Goal: Task Accomplishment & Management: Manage account settings

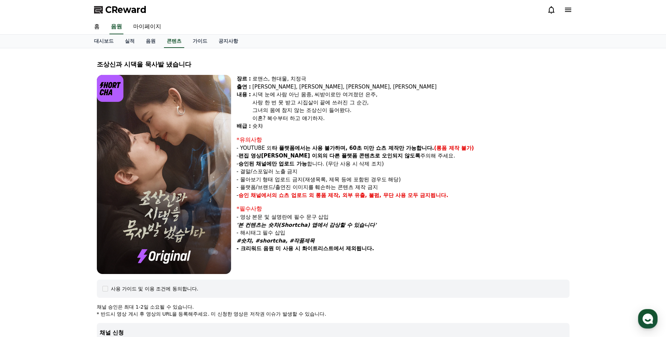
select select "**********"
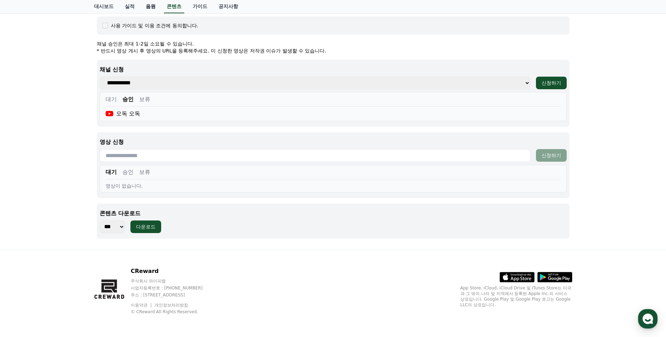
click at [146, 3] on link "음원" at bounding box center [150, 6] width 21 height 13
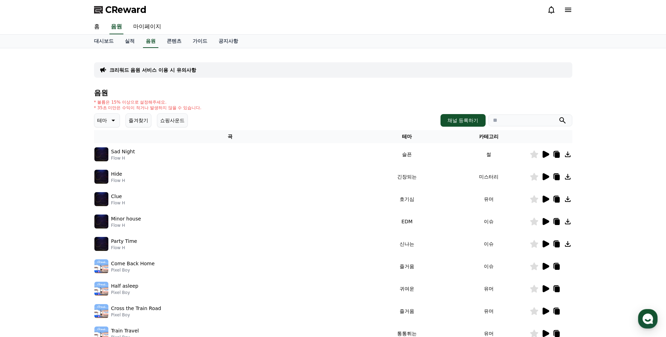
click at [545, 244] on icon at bounding box center [545, 243] width 7 height 7
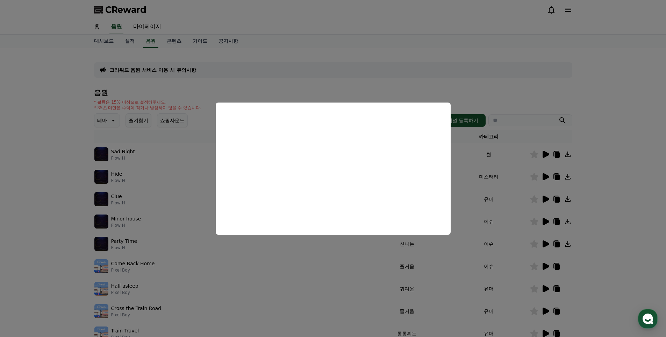
click at [654, 175] on button "close modal" at bounding box center [333, 168] width 666 height 337
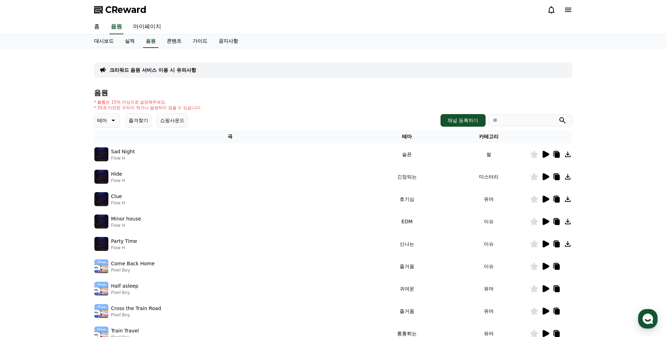
click at [544, 199] on icon at bounding box center [545, 198] width 7 height 7
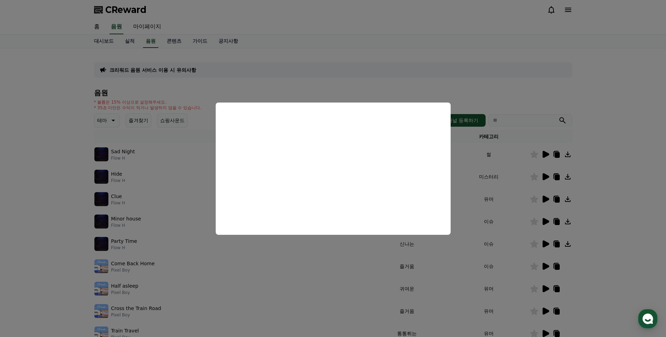
click at [647, 189] on button "close modal" at bounding box center [333, 168] width 666 height 337
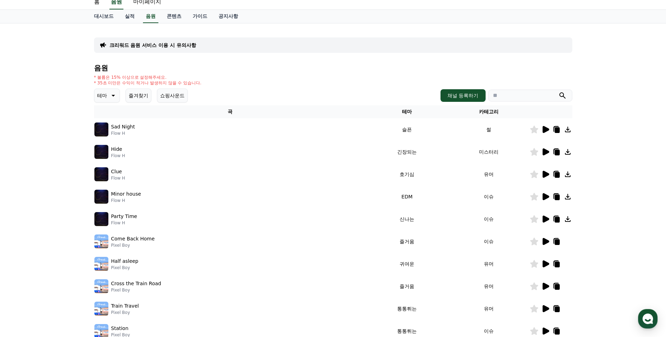
scroll to position [105, 0]
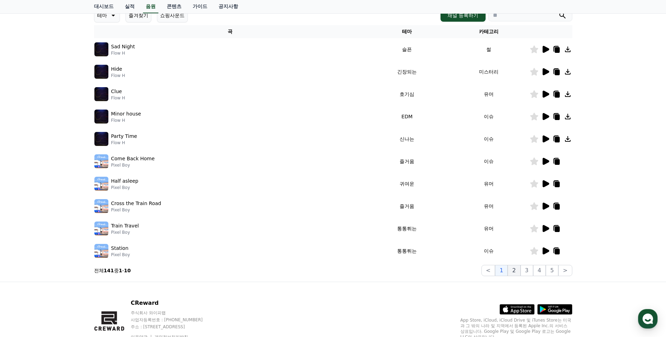
click at [515, 272] on button "2" at bounding box center [513, 270] width 13 height 11
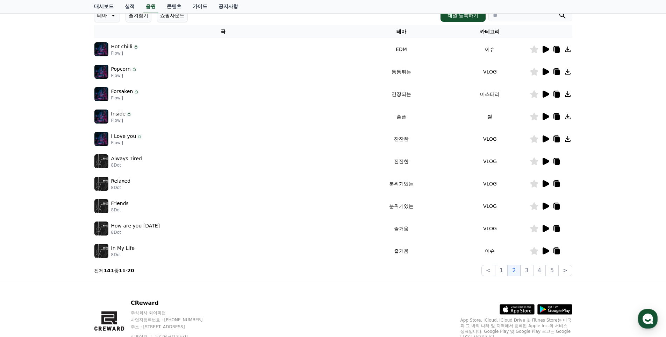
click at [544, 141] on icon at bounding box center [545, 138] width 7 height 7
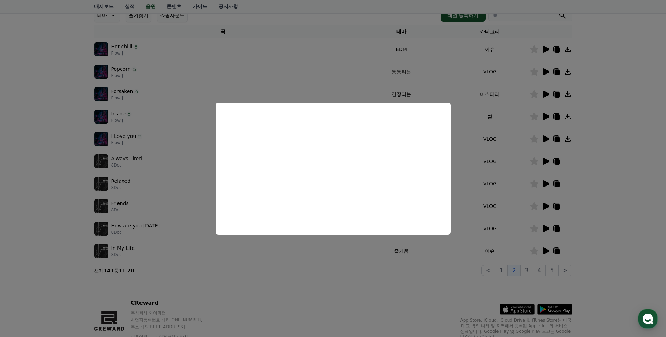
click at [507, 212] on button "close modal" at bounding box center [333, 168] width 666 height 337
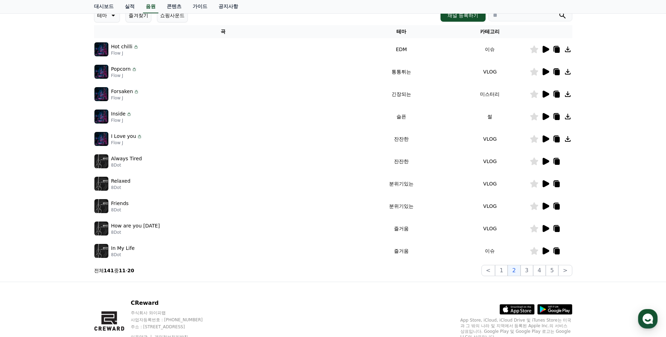
click at [544, 205] on icon at bounding box center [545, 205] width 7 height 7
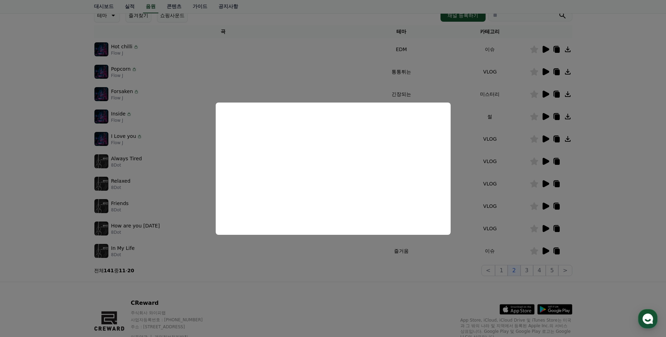
click at [451, 272] on button "close modal" at bounding box center [333, 168] width 666 height 337
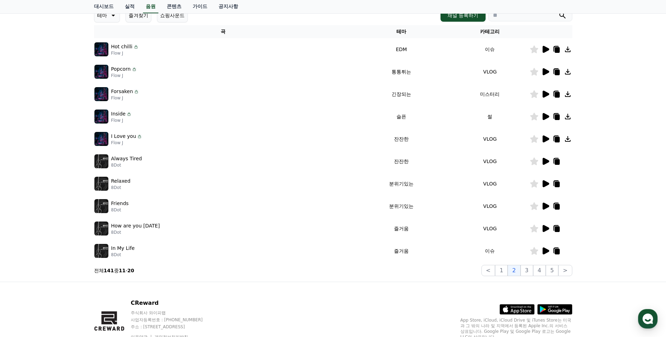
click at [548, 208] on icon at bounding box center [545, 206] width 8 height 8
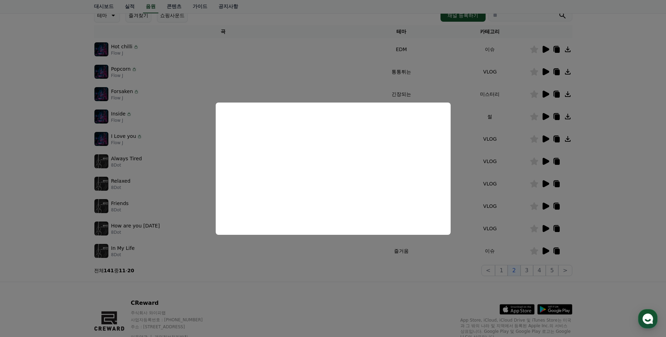
drag, startPoint x: 450, startPoint y: 270, endPoint x: 453, endPoint y: 267, distance: 4.3
click at [450, 270] on button "close modal" at bounding box center [333, 168] width 666 height 337
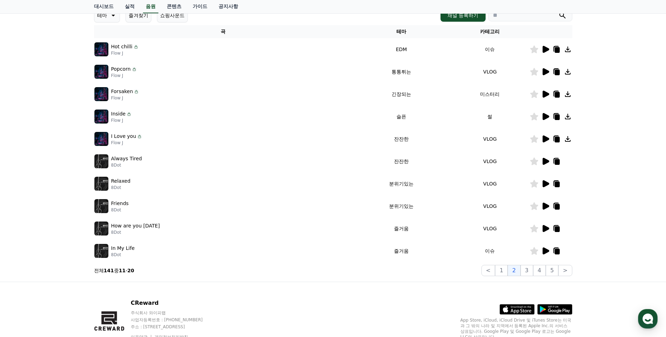
click at [544, 160] on icon at bounding box center [545, 161] width 7 height 7
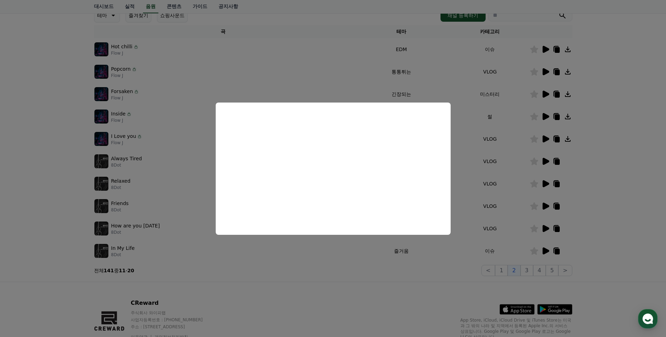
click at [445, 272] on button "close modal" at bounding box center [333, 168] width 666 height 337
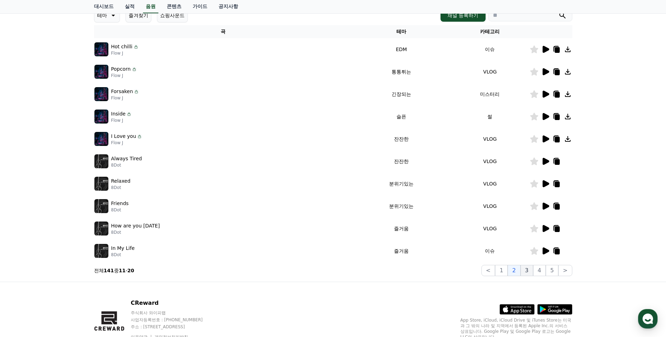
click at [532, 270] on button "3" at bounding box center [526, 270] width 13 height 11
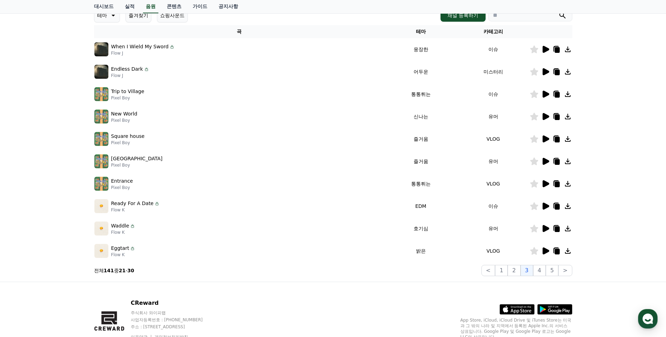
click at [544, 250] on icon at bounding box center [545, 250] width 7 height 7
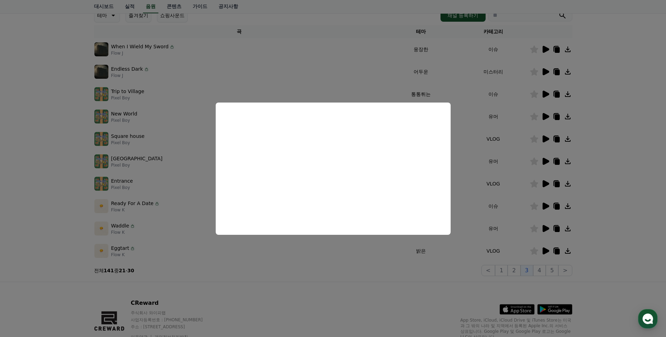
click at [388, 271] on button "close modal" at bounding box center [333, 168] width 666 height 337
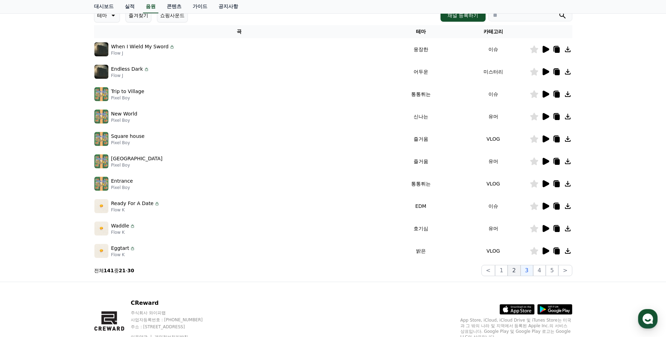
click at [515, 272] on button "2" at bounding box center [513, 270] width 13 height 11
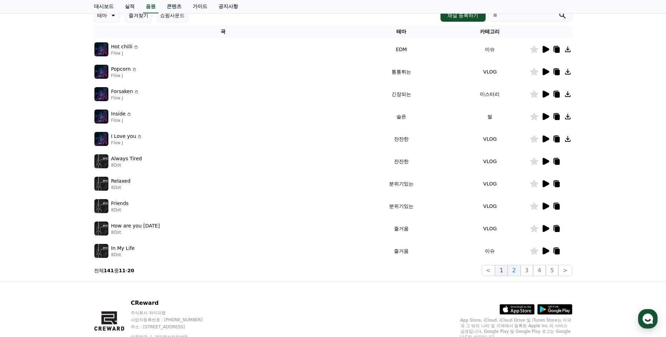
click at [505, 272] on button "1" at bounding box center [501, 270] width 13 height 11
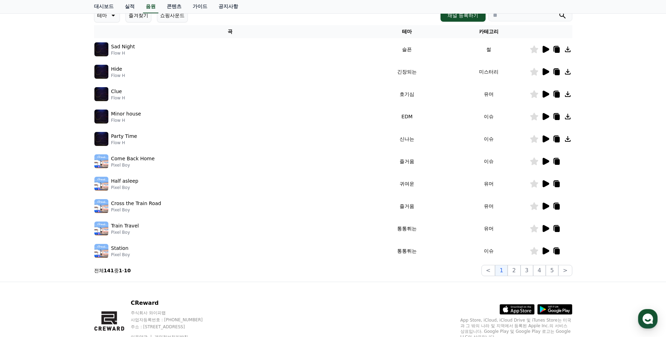
click at [542, 96] on icon at bounding box center [545, 94] width 8 height 8
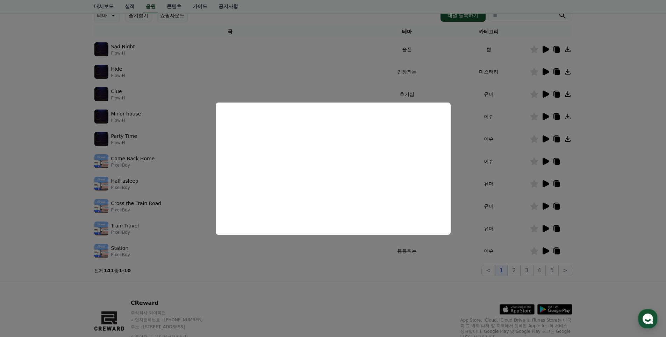
click at [440, 291] on button "close modal" at bounding box center [333, 168] width 666 height 337
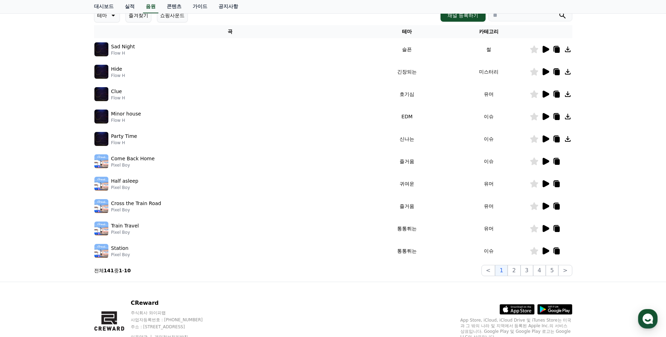
click at [557, 95] on icon at bounding box center [556, 95] width 5 height 6
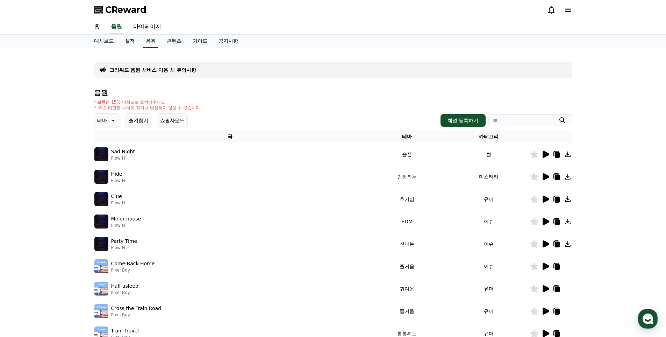
click at [129, 42] on link "실적" at bounding box center [129, 41] width 21 height 13
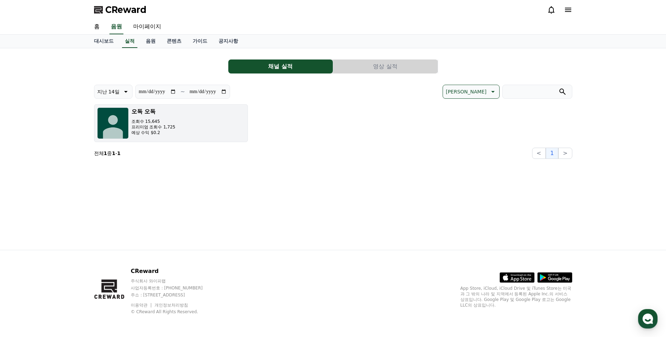
click at [186, 126] on button "[DEMOGRAPHIC_DATA]수 15,645 [DEMOGRAPHIC_DATA]수 1,725 예상 수익 $0.2" at bounding box center [171, 123] width 154 height 38
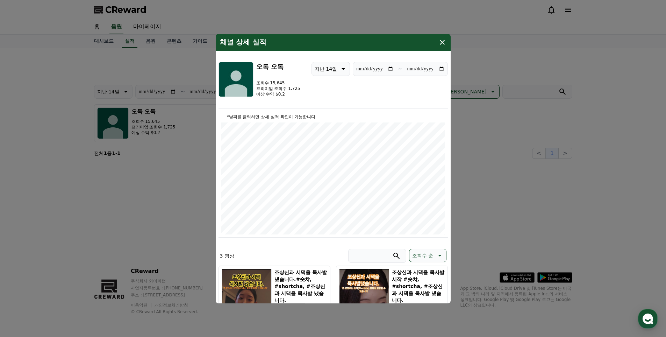
click at [442, 43] on icon "modal" at bounding box center [442, 41] width 5 height 5
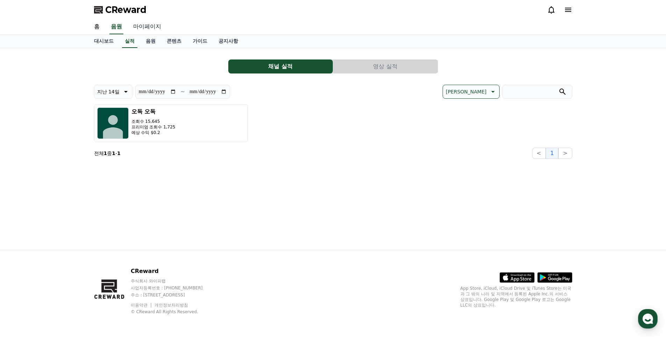
click at [147, 24] on link "마이페이지" at bounding box center [147, 27] width 39 height 15
select select "**********"
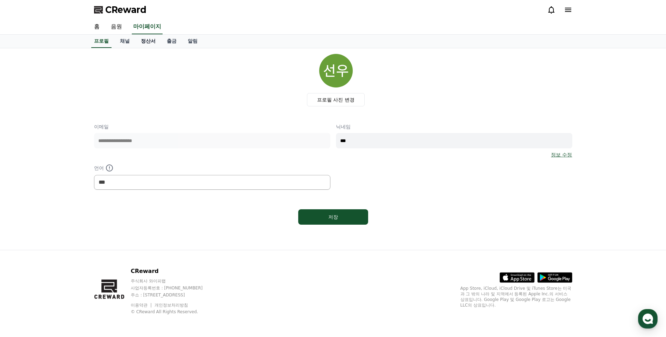
click at [150, 39] on link "정산서" at bounding box center [148, 41] width 26 height 13
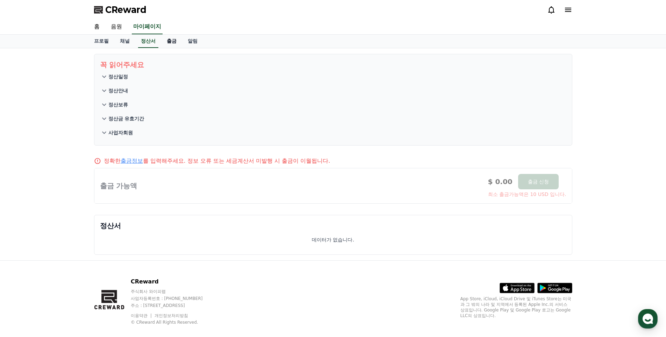
click at [172, 41] on link "출금" at bounding box center [171, 41] width 21 height 13
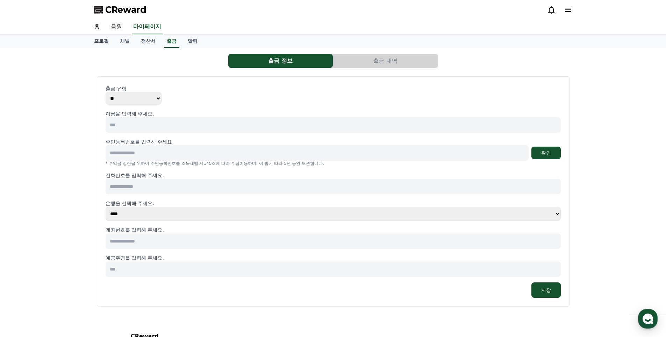
click at [157, 100] on select "** ***" at bounding box center [134, 98] width 56 height 13
click at [158, 99] on select "** ***" at bounding box center [134, 98] width 56 height 13
click at [364, 61] on button "출금 내역" at bounding box center [385, 61] width 104 height 14
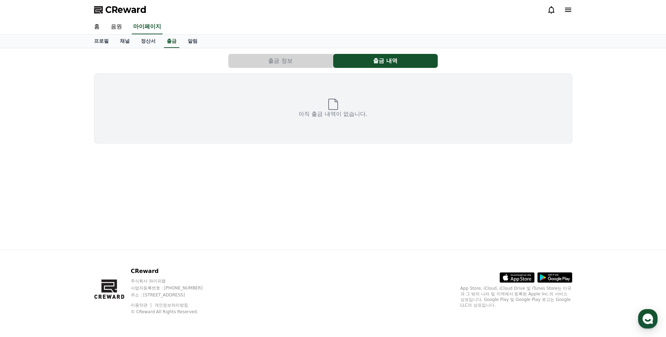
click at [306, 63] on button "출금 정보" at bounding box center [280, 61] width 104 height 14
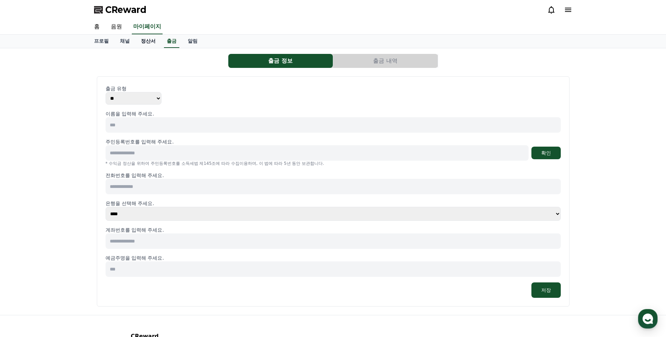
click at [148, 42] on link "정산서" at bounding box center [148, 41] width 26 height 13
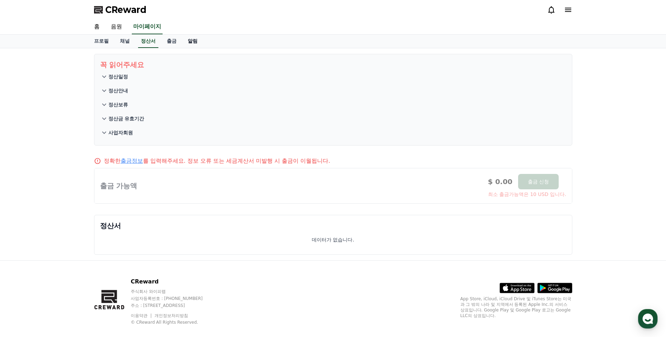
click at [190, 44] on link "알림" at bounding box center [192, 41] width 21 height 13
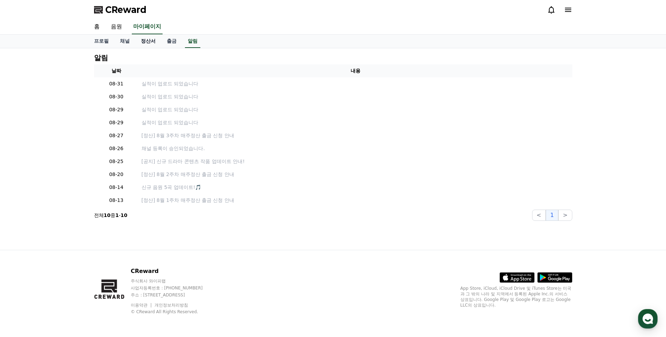
click at [146, 39] on link "정산서" at bounding box center [148, 41] width 26 height 13
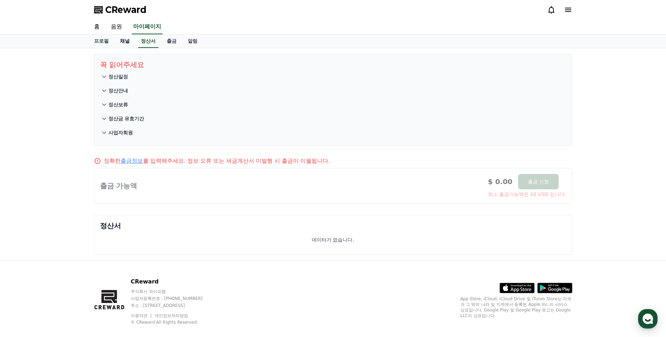
click at [123, 39] on link "채널" at bounding box center [124, 41] width 21 height 13
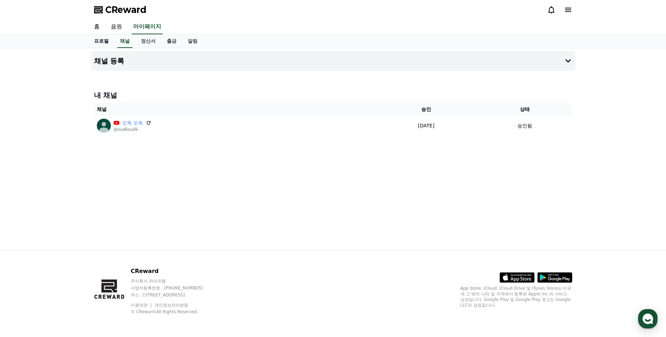
click at [106, 40] on link "프로필" at bounding box center [101, 41] width 26 height 13
select select "**********"
